Goal: Task Accomplishment & Management: Manage account settings

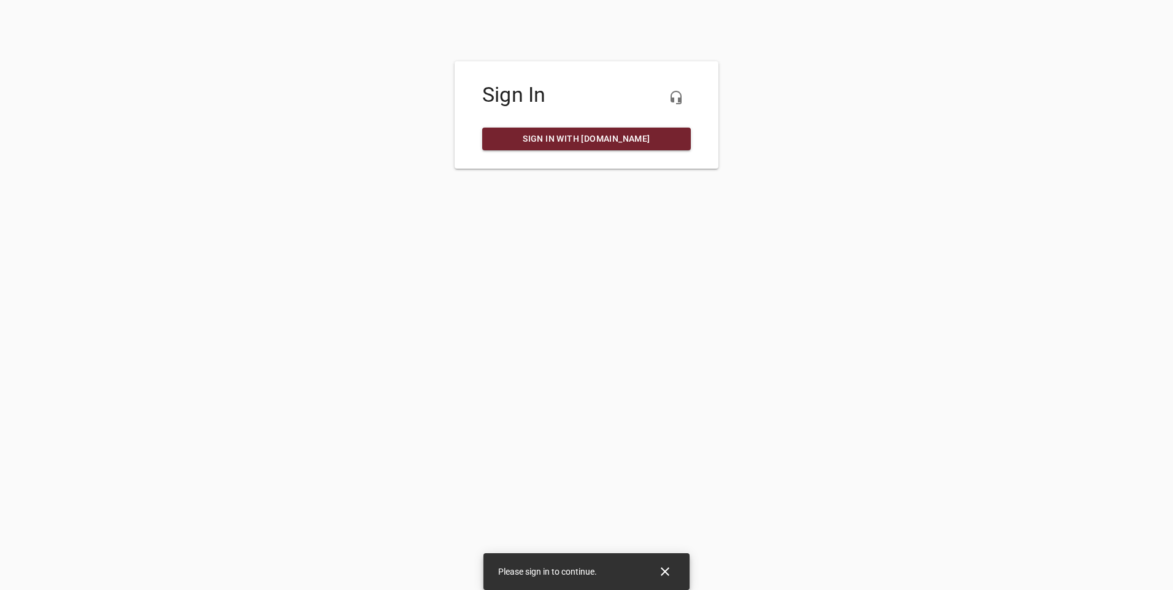
click at [602, 142] on span "Sign in with [DOMAIN_NAME]" at bounding box center [586, 138] width 189 height 15
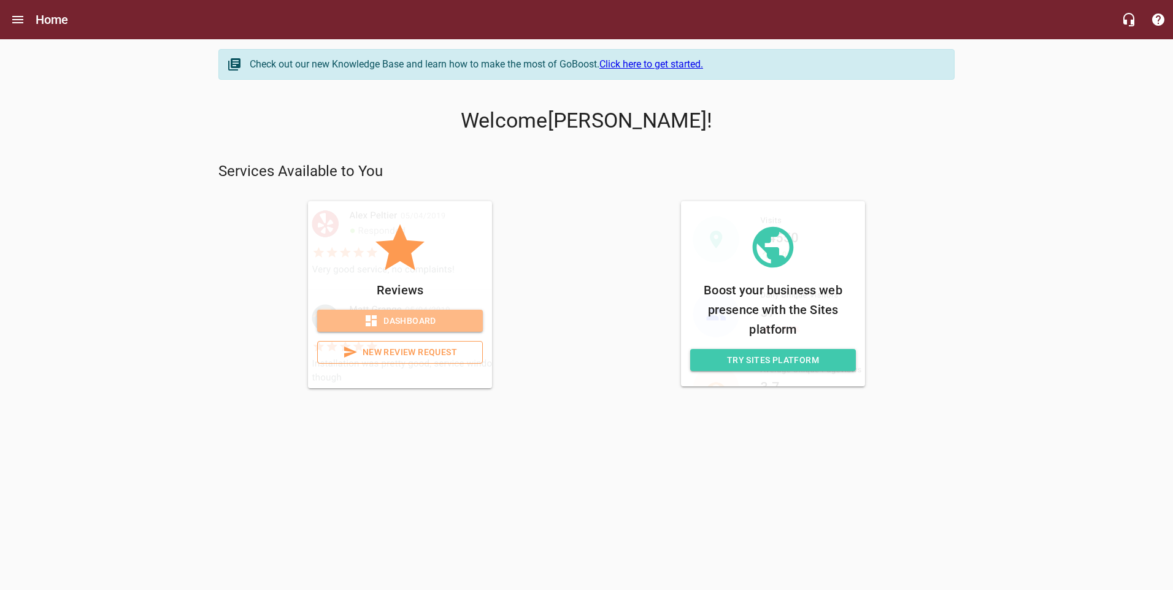
click at [394, 318] on span "Dashboard" at bounding box center [400, 320] width 146 height 15
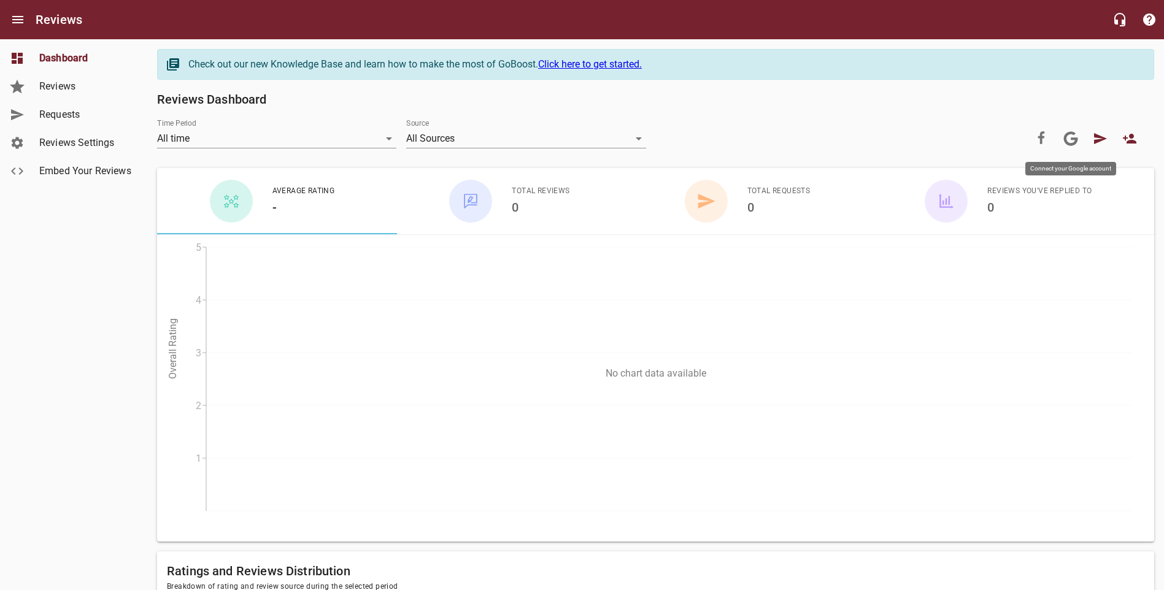
click at [1074, 137] on icon at bounding box center [1070, 138] width 15 height 15
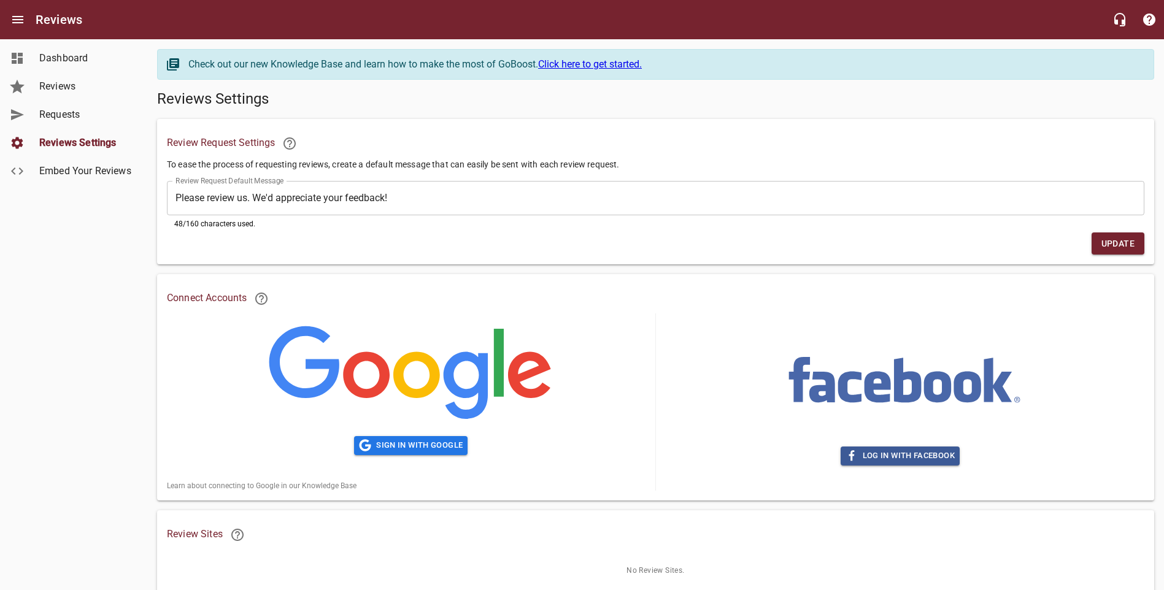
scroll to position [49, 0]
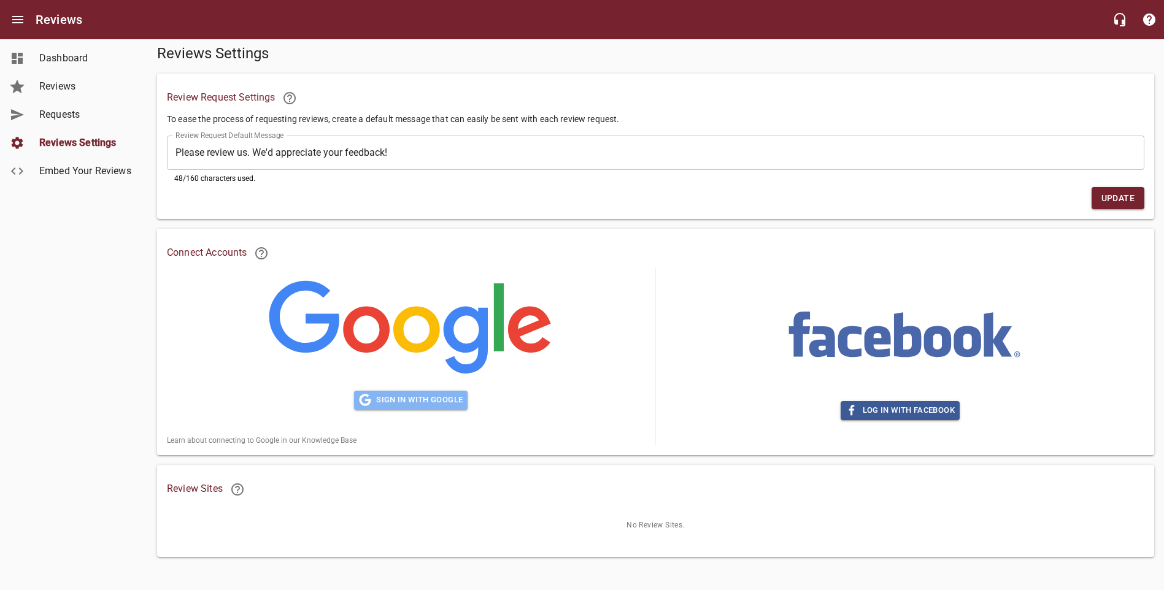
click at [406, 394] on span "Sign in with Google" at bounding box center [411, 400] width 104 height 14
click at [429, 393] on span "Sign in with Google" at bounding box center [411, 400] width 104 height 14
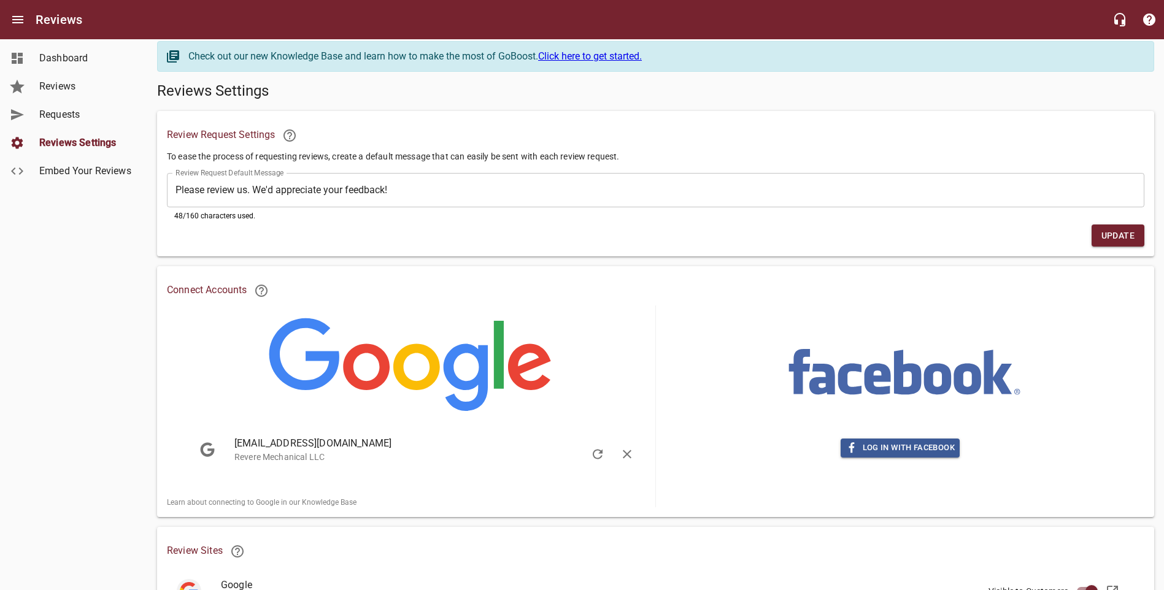
scroll to position [0, 0]
